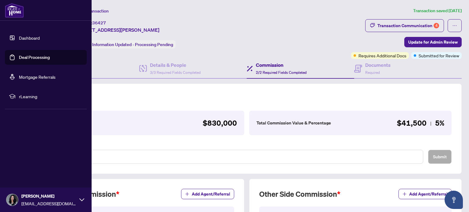
click at [19, 60] on link "Deal Processing" at bounding box center [34, 57] width 31 height 5
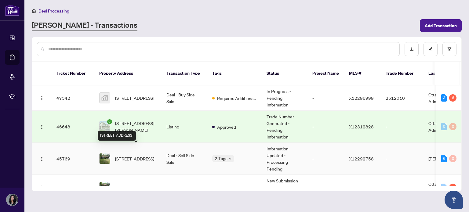
click at [136, 155] on span "[STREET_ADDRESS]" at bounding box center [134, 158] width 39 height 7
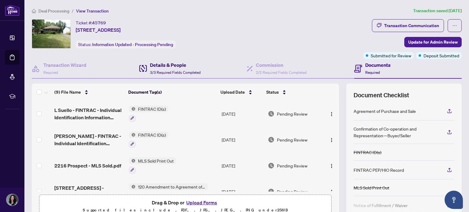
click at [166, 70] on span "3/3 Required Fields Completed" at bounding box center [175, 72] width 51 height 5
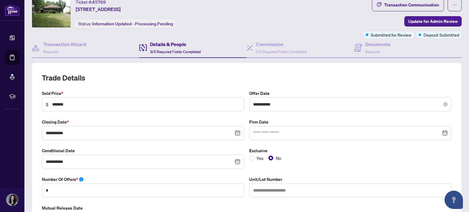
scroll to position [21, 0]
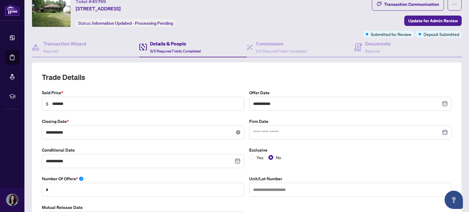
click at [236, 131] on icon "close-circle" at bounding box center [238, 132] width 4 height 4
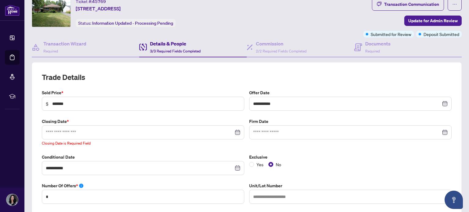
click at [236, 129] on div at bounding box center [143, 132] width 195 height 7
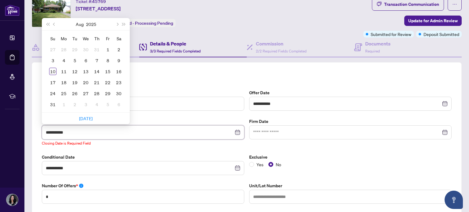
type input "**********"
click at [88, 91] on div "27" at bounding box center [85, 93] width 7 height 7
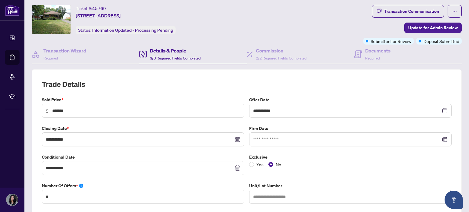
scroll to position [0, 0]
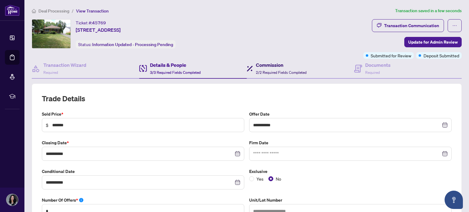
click at [274, 72] on span "2/2 Required Fields Completed" at bounding box center [281, 72] width 51 height 5
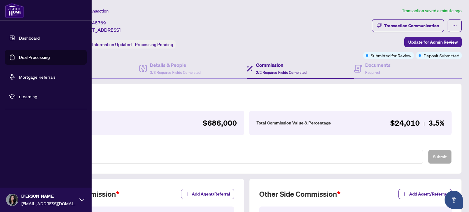
click at [25, 55] on link "Deal Processing" at bounding box center [34, 57] width 31 height 5
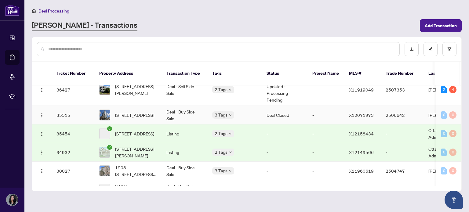
scroll to position [127, 0]
click at [133, 130] on span "[STREET_ADDRESS]" at bounding box center [134, 133] width 39 height 7
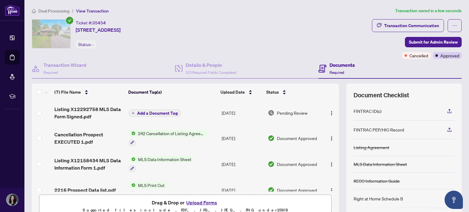
click at [142, 111] on span "Add a Document Tag" at bounding box center [157, 113] width 41 height 4
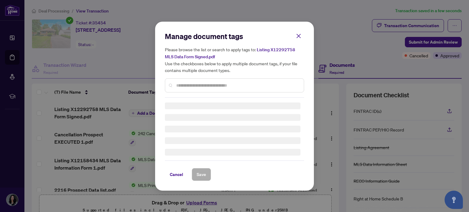
click at [203, 84] on div "Manage document tags Please browse the list or search to apply tags to: Listing…" at bounding box center [234, 64] width 139 height 66
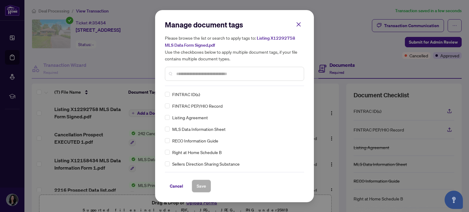
click at [211, 71] on input "text" at bounding box center [237, 74] width 123 height 7
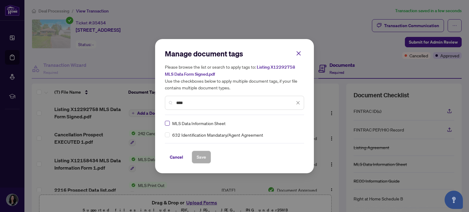
type input "****"
click at [198, 155] on span "Save" at bounding box center [201, 157] width 9 height 10
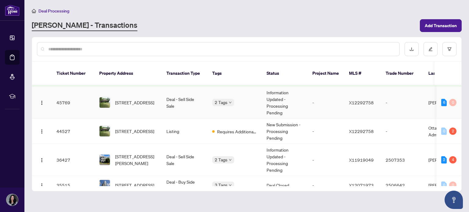
scroll to position [56, 0]
click at [138, 128] on span "[STREET_ADDRESS]" at bounding box center [134, 131] width 39 height 7
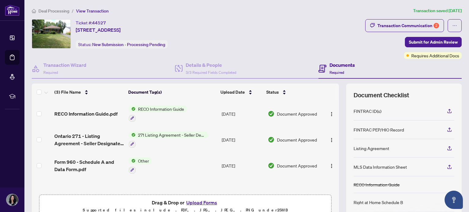
scroll to position [54, 0]
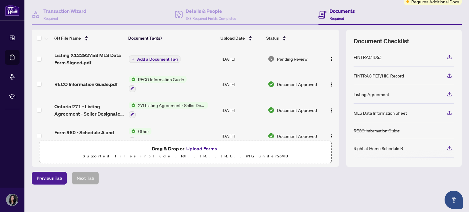
click at [153, 57] on span "Add a Document Tag" at bounding box center [157, 59] width 41 height 4
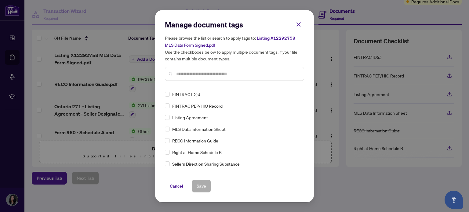
click at [242, 73] on input "text" at bounding box center [237, 74] width 123 height 7
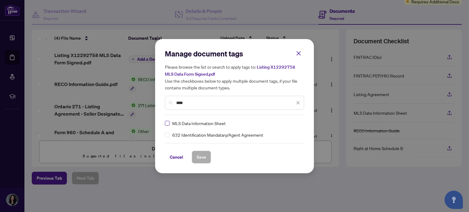
type input "****"
click at [197, 158] on span "Save" at bounding box center [201, 157] width 9 height 10
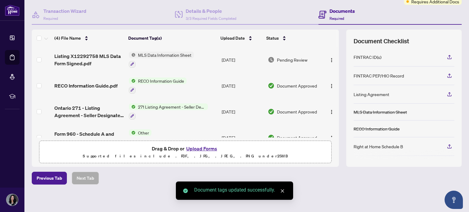
scroll to position [0, 0]
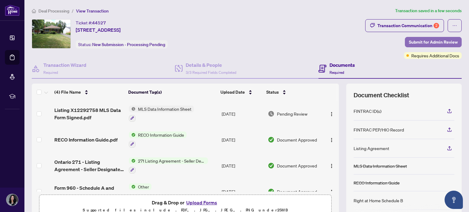
click at [426, 40] on span "Submit for Admin Review" at bounding box center [433, 42] width 49 height 10
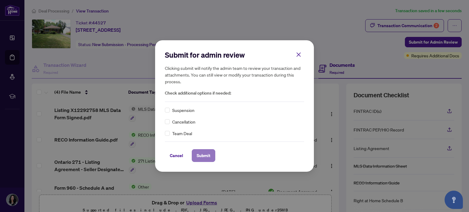
click at [198, 155] on span "Submit" at bounding box center [204, 156] width 14 height 10
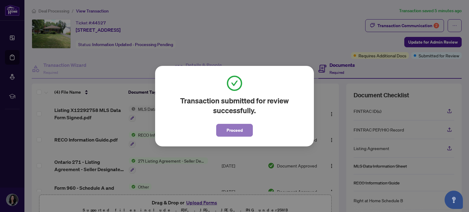
click at [243, 124] on button "Proceed" at bounding box center [234, 130] width 37 height 13
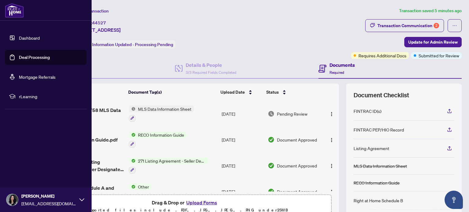
click at [35, 57] on link "Deal Processing" at bounding box center [34, 57] width 31 height 5
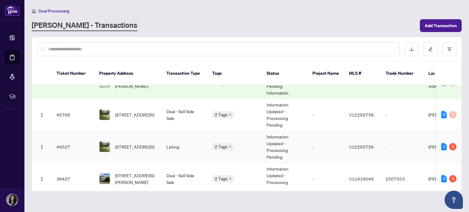
scroll to position [44, 0]
click at [132, 111] on span "[STREET_ADDRESS]" at bounding box center [134, 114] width 39 height 7
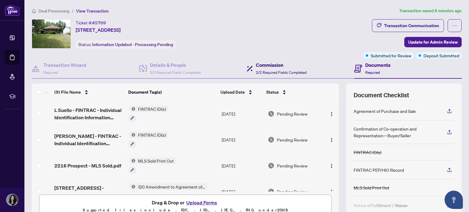
click at [266, 64] on h4 "Commission" at bounding box center [281, 64] width 51 height 7
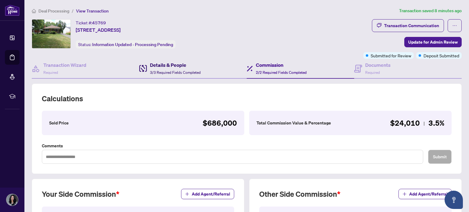
click at [177, 67] on h4 "Details & People" at bounding box center [175, 64] width 51 height 7
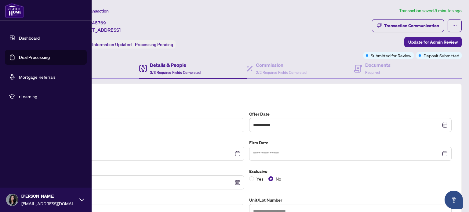
click at [19, 59] on link "Deal Processing" at bounding box center [34, 57] width 31 height 5
